Goal: Information Seeking & Learning: Compare options

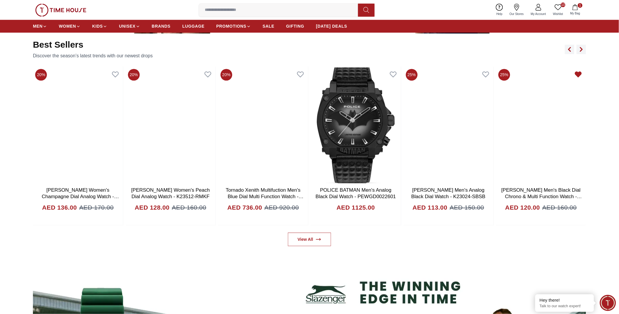
scroll to position [424, 0]
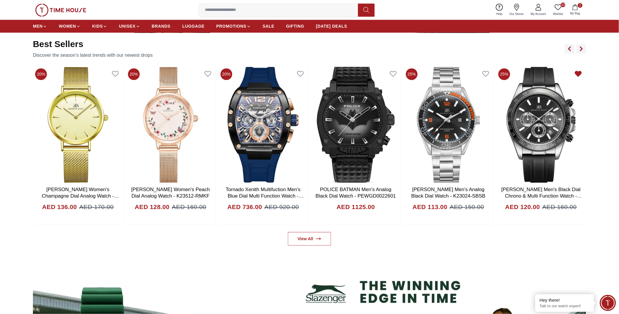
click at [557, 11] on link "10 Wishlist" at bounding box center [558, 9] width 17 height 15
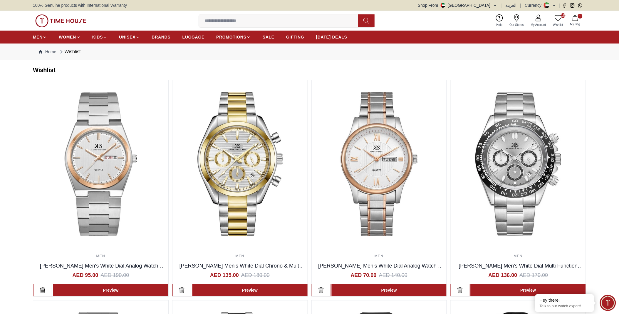
click at [577, 18] on icon "button" at bounding box center [575, 18] width 6 height 6
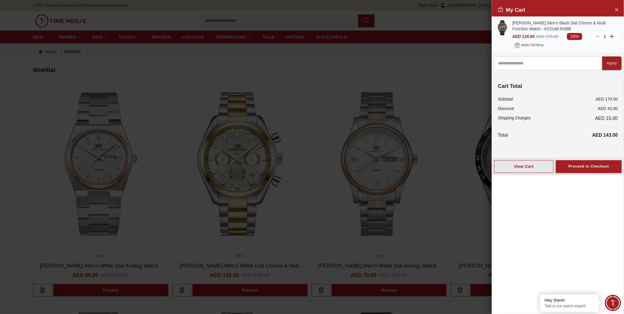
click at [600, 37] on icon at bounding box center [597, 36] width 5 height 5
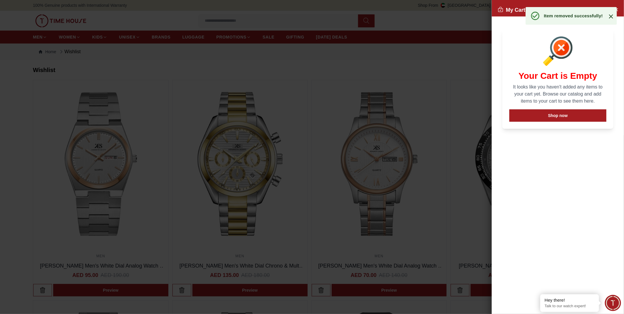
click at [612, 16] on icon at bounding box center [611, 16] width 4 height 4
click at [615, 9] on icon "Close Account" at bounding box center [616, 9] width 5 height 7
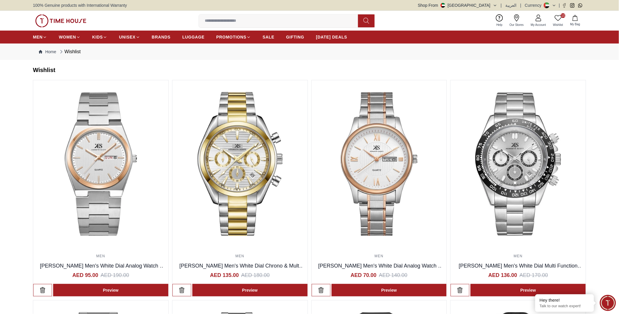
click at [558, 16] on icon at bounding box center [558, 17] width 7 height 7
click at [112, 156] on img at bounding box center [100, 163] width 135 height 167
click at [227, 128] on img at bounding box center [239, 163] width 135 height 167
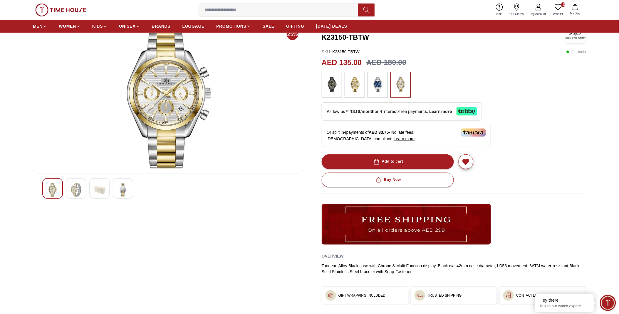
scroll to position [33, 0]
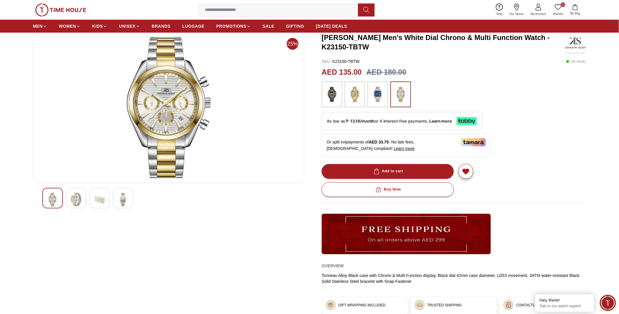
click at [72, 198] on img at bounding box center [76, 200] width 11 height 14
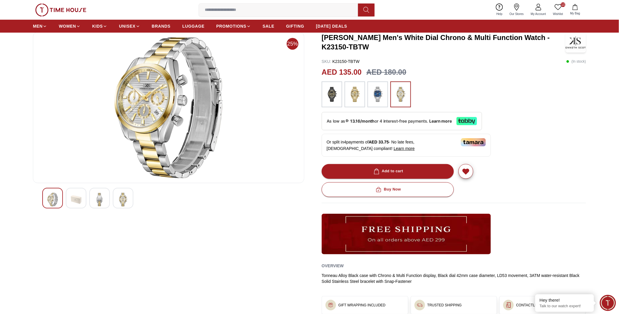
click at [98, 199] on img at bounding box center [99, 200] width 11 height 14
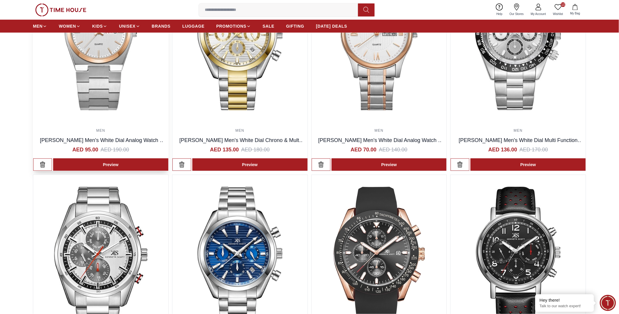
scroll to position [130, 0]
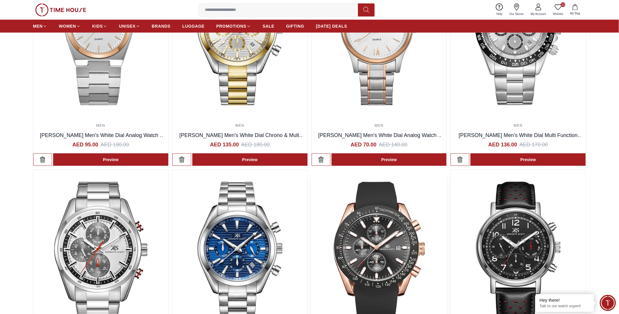
click at [374, 247] on img at bounding box center [379, 253] width 135 height 167
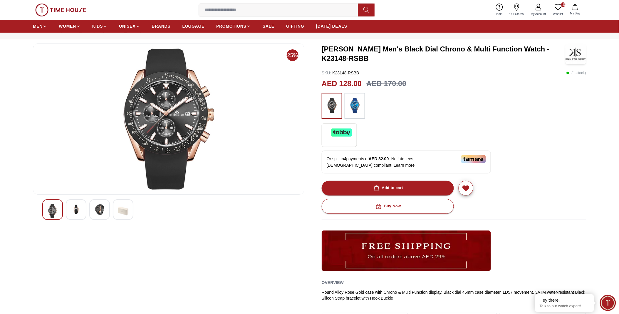
scroll to position [33, 0]
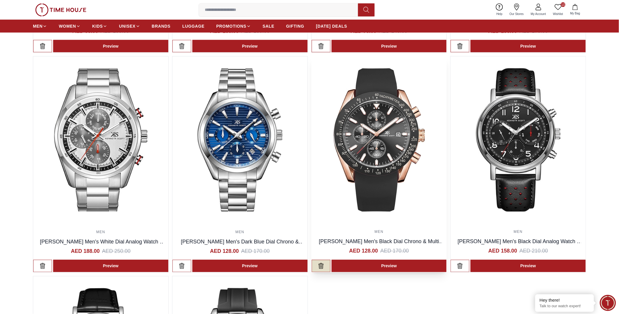
scroll to position [326, 0]
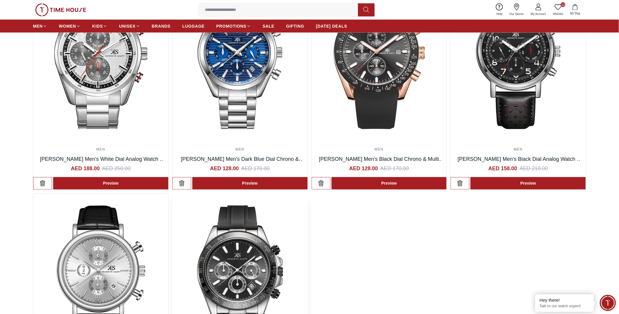
click at [244, 243] on img at bounding box center [239, 277] width 135 height 167
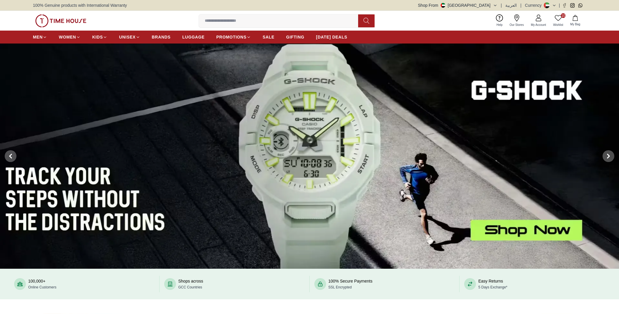
click at [561, 15] on span "10" at bounding box center [563, 15] width 5 height 5
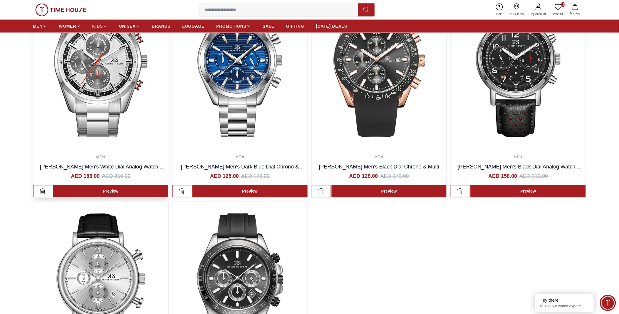
scroll to position [261, 0]
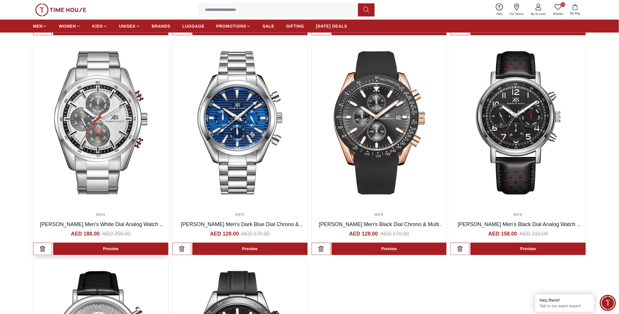
click at [118, 106] on img at bounding box center [100, 122] width 135 height 167
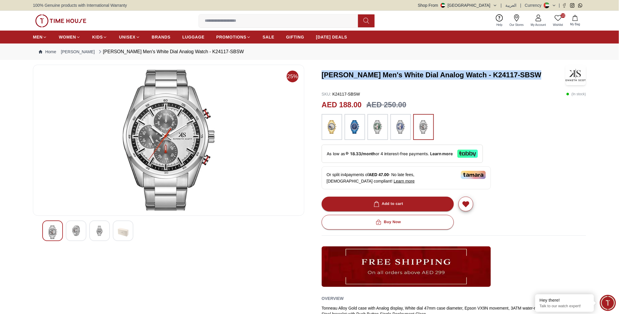
drag, startPoint x: 322, startPoint y: 74, endPoint x: 531, endPoint y: 77, distance: 208.9
click at [531, 77] on h3 "[PERSON_NAME] Men's White Dial Analog Watch - K24117-SBSW" at bounding box center [443, 74] width 242 height 9
copy h3 "[PERSON_NAME] Men's White Dial Analog Watch - K24117-SBSW"
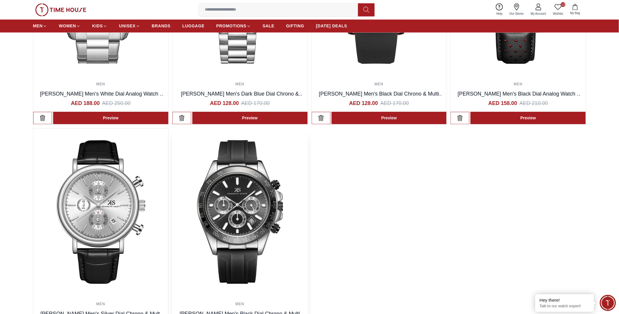
scroll to position [457, 0]
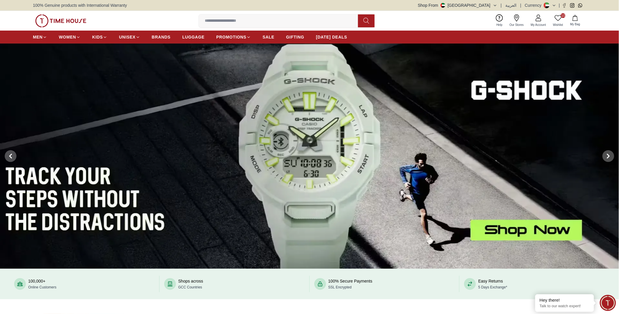
click at [562, 21] on link "10 Wishlist" at bounding box center [558, 20] width 17 height 15
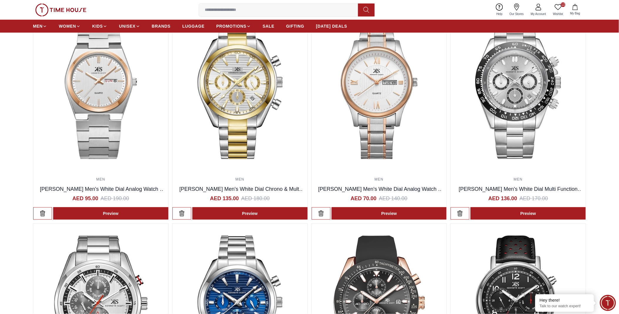
scroll to position [65, 0]
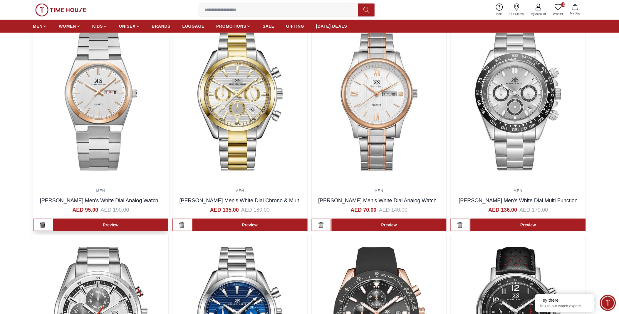
click at [107, 123] on img at bounding box center [100, 98] width 135 height 167
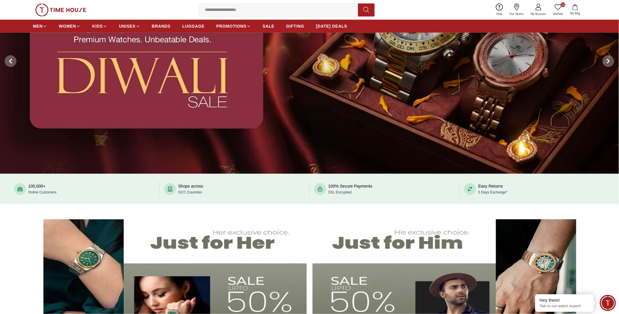
scroll to position [98, 0]
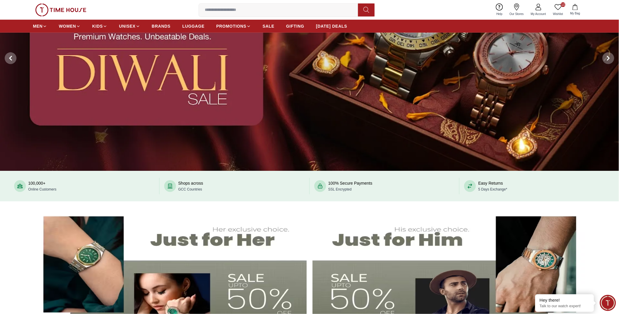
click at [403, 95] on img at bounding box center [309, 58] width 619 height 225
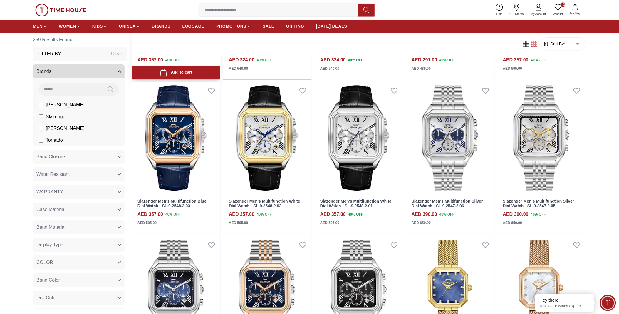
scroll to position [522, 0]
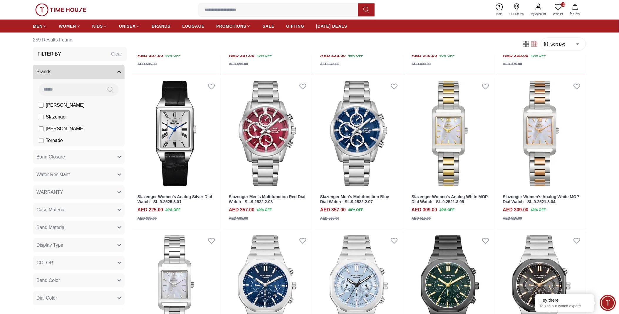
scroll to position [1306, 0]
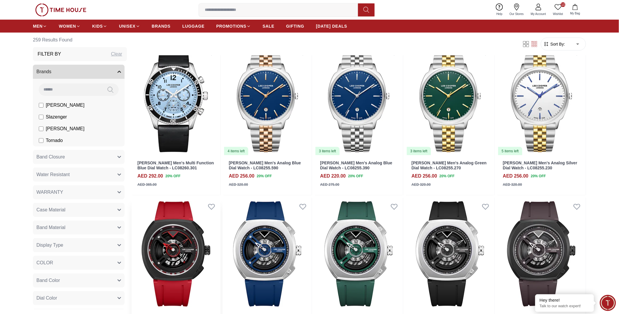
scroll to position [1861, 0]
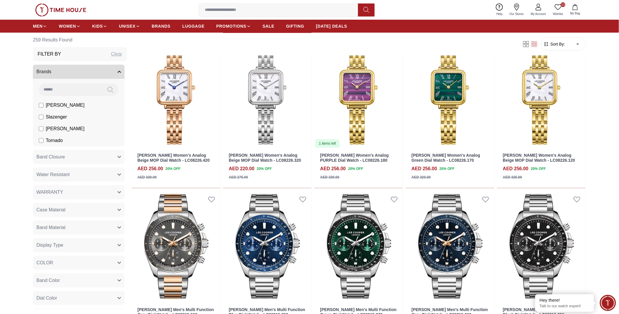
scroll to position [2546, 0]
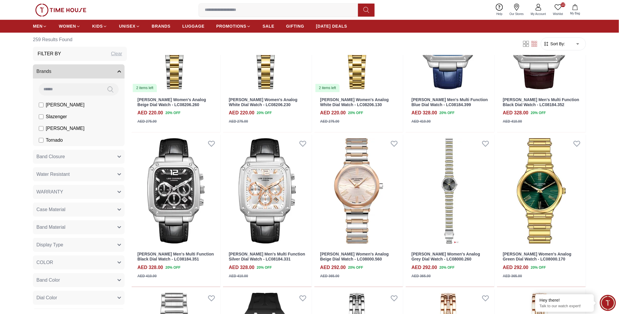
scroll to position [2997, 0]
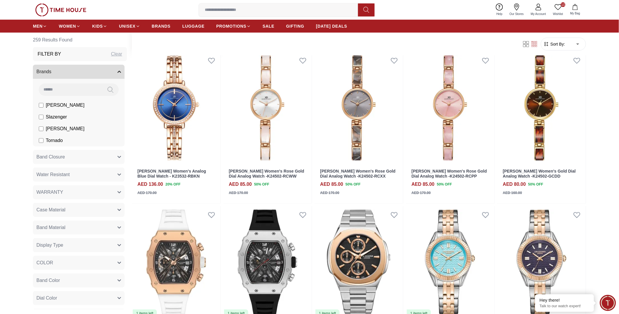
scroll to position [3166, 0]
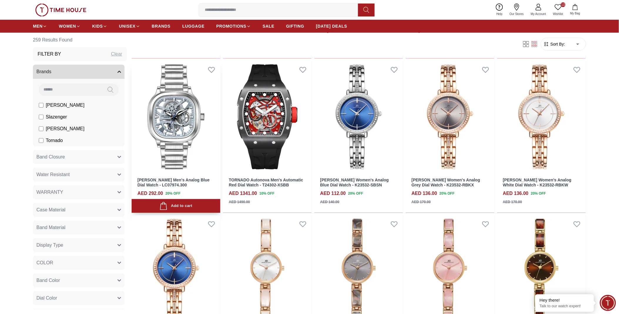
click at [177, 144] on img at bounding box center [176, 117] width 89 height 112
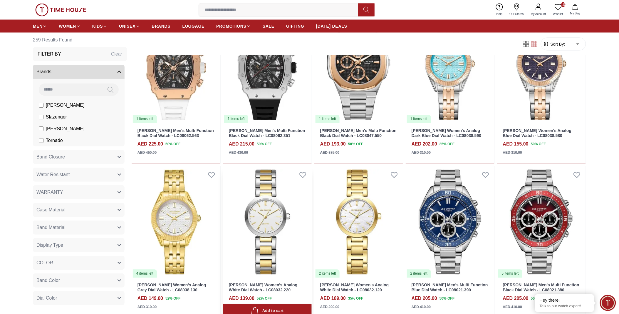
scroll to position [3686, 0]
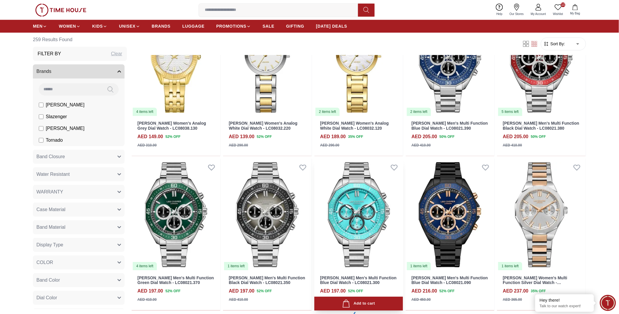
scroll to position [3753, 0]
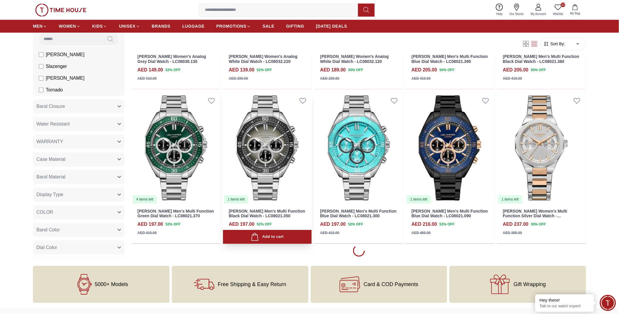
scroll to position [3883, 0]
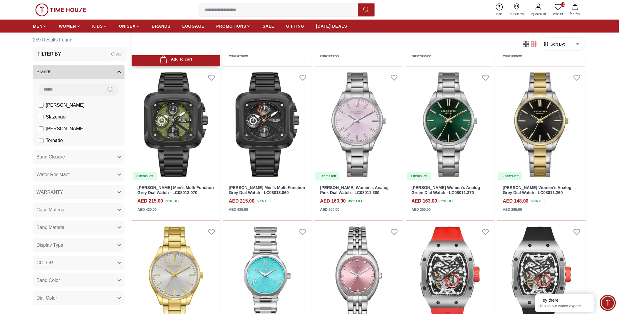
scroll to position [4242, 0]
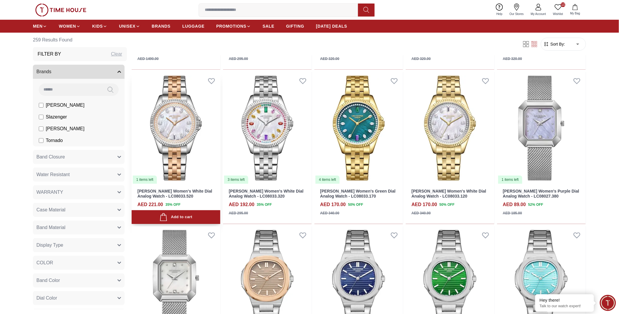
scroll to position [4699, 0]
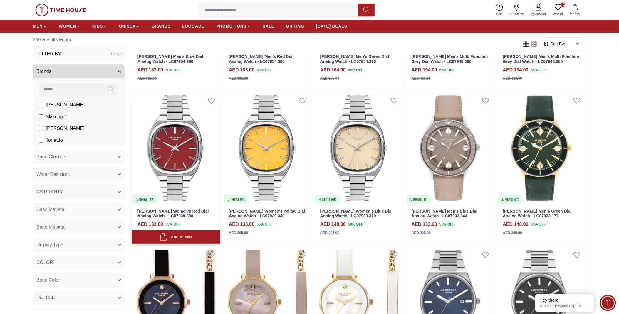
scroll to position [5486, 0]
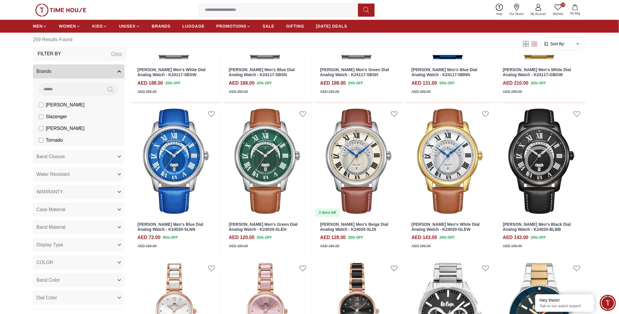
scroll to position [6133, 0]
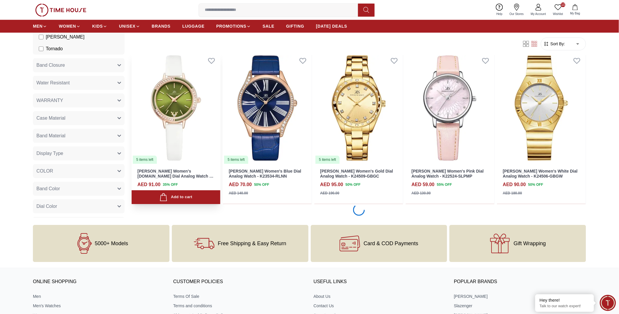
scroll to position [6939, 0]
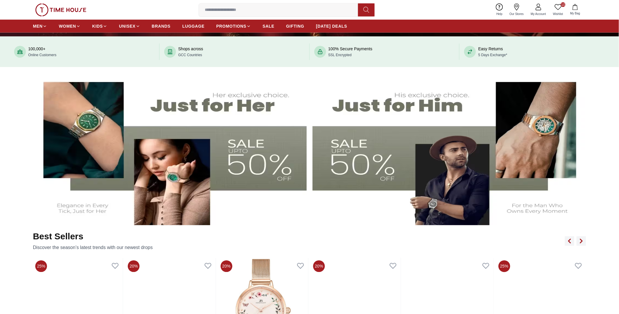
scroll to position [294, 0]
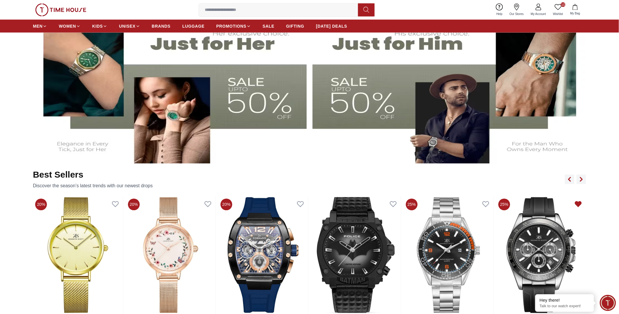
click at [556, 7] on icon at bounding box center [558, 7] width 7 height 7
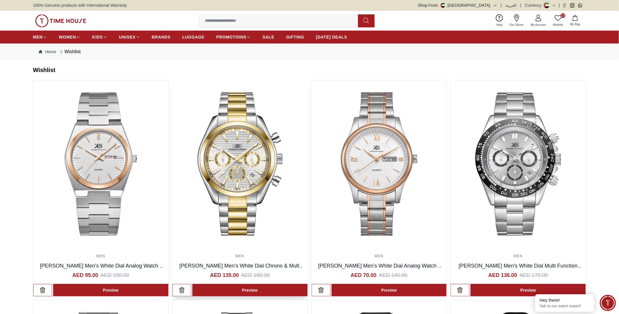
click at [216, 143] on img at bounding box center [239, 163] width 135 height 167
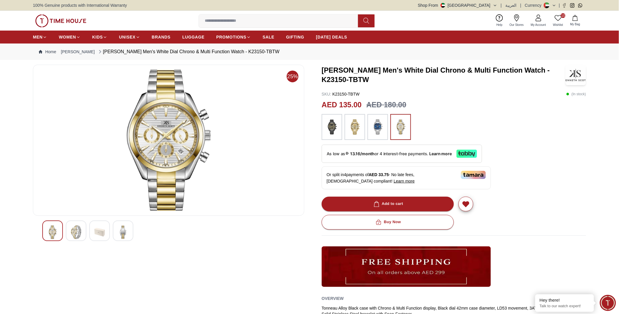
click at [76, 231] on img at bounding box center [76, 232] width 11 height 14
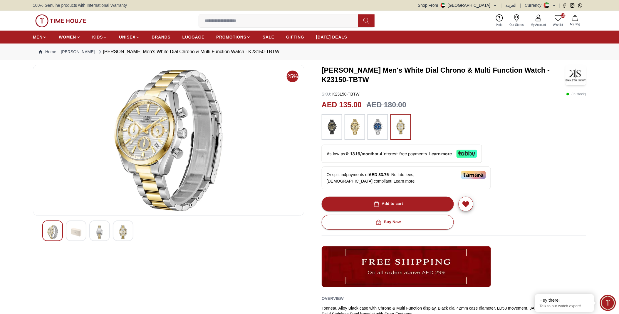
click at [51, 232] on img at bounding box center [52, 232] width 11 height 14
click at [105, 231] on img at bounding box center [99, 232] width 11 height 14
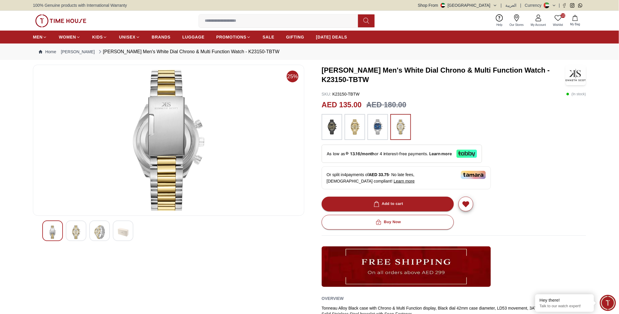
click at [123, 231] on img at bounding box center [123, 232] width 11 height 14
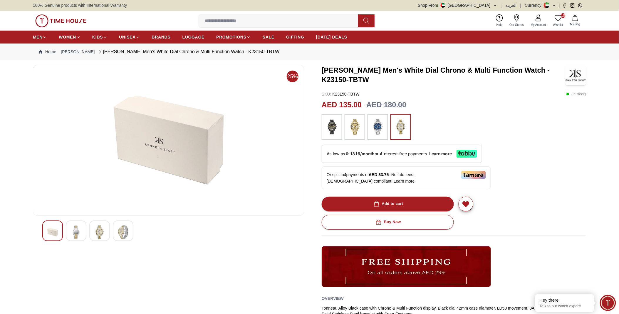
click at [104, 231] on img at bounding box center [99, 232] width 11 height 14
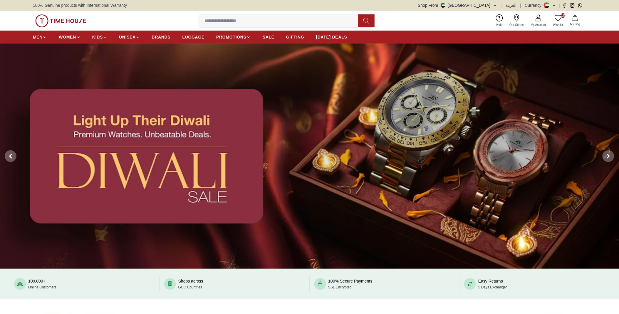
click at [559, 21] on icon at bounding box center [558, 17] width 7 height 7
